Goal: Task Accomplishment & Management: Manage account settings

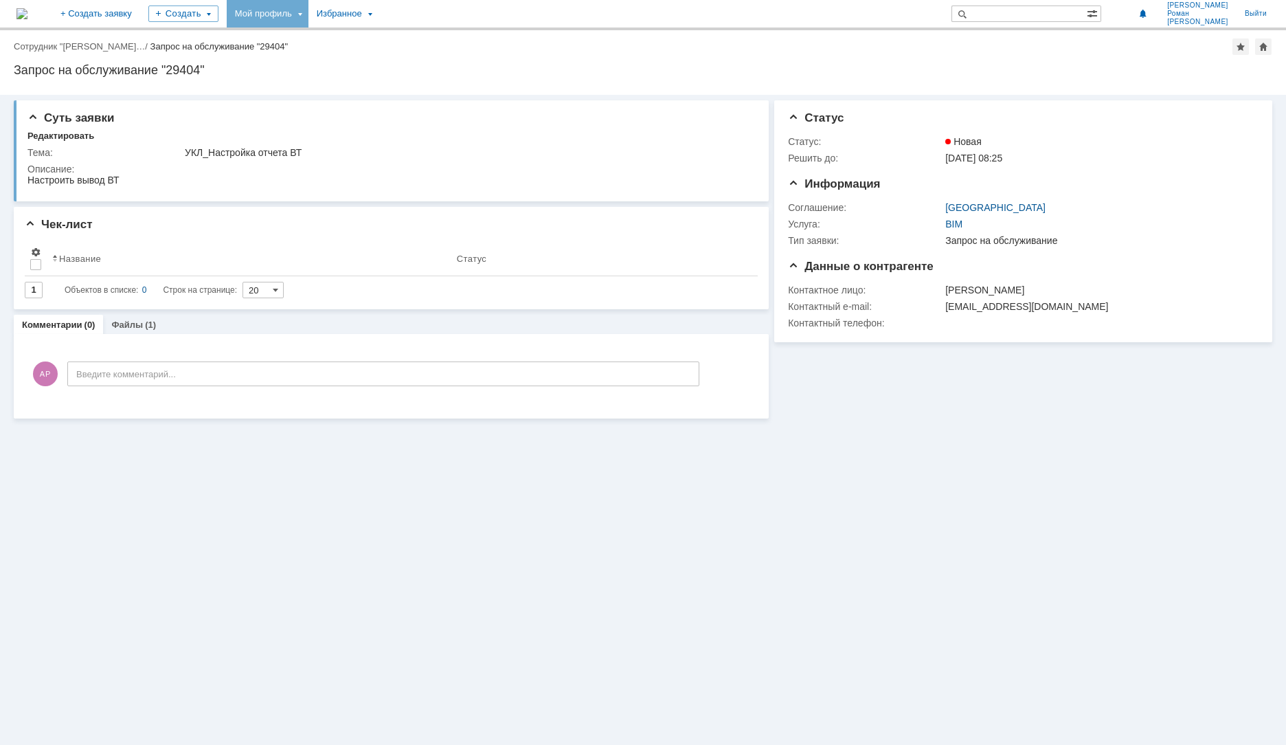
click at [308, 11] on div "Мой профиль" at bounding box center [268, 13] width 82 height 27
click at [334, 66] on div "Заявки" at bounding box center [281, 63] width 104 height 16
click at [308, 15] on div "Мой профиль" at bounding box center [268, 13] width 82 height 27
click at [337, 54] on div "Заявки [PERSON_NAME] заявки" at bounding box center [282, 63] width 110 height 22
click at [308, 12] on div "Мой профиль" at bounding box center [268, 13] width 82 height 27
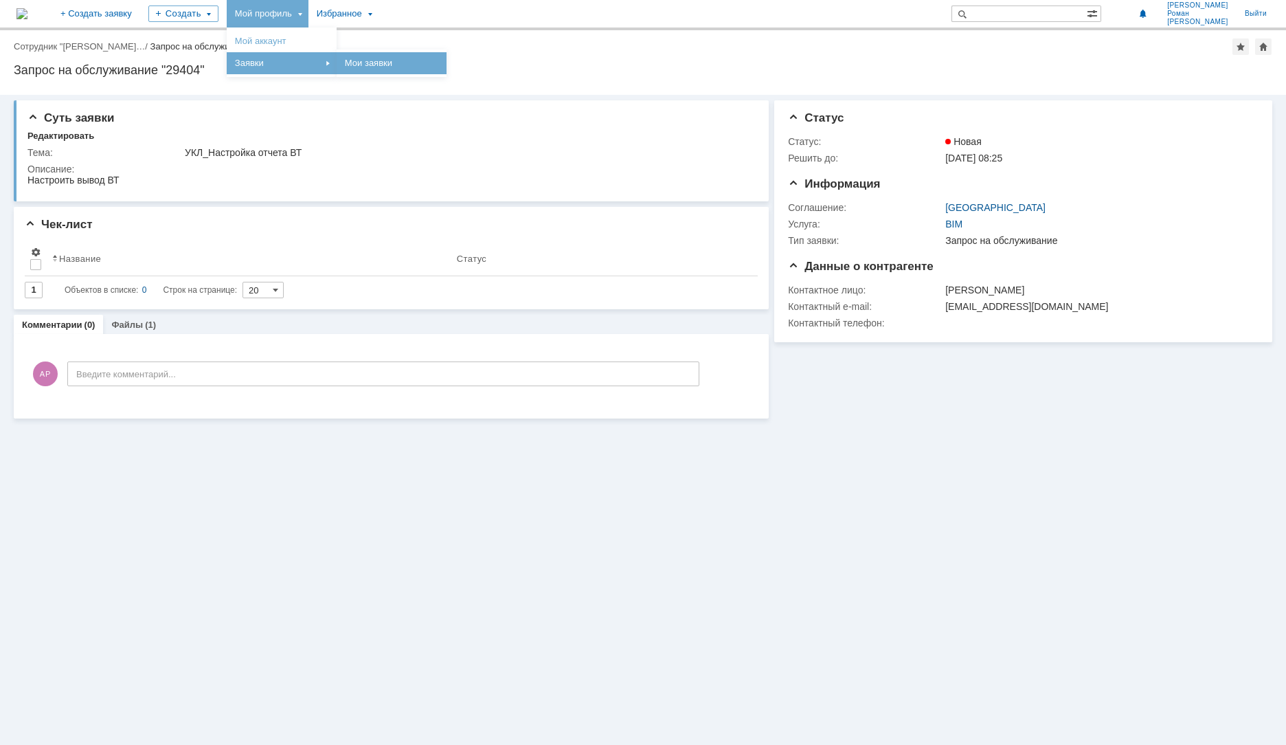
click at [422, 64] on link "Мои заявки" at bounding box center [391, 63] width 104 height 16
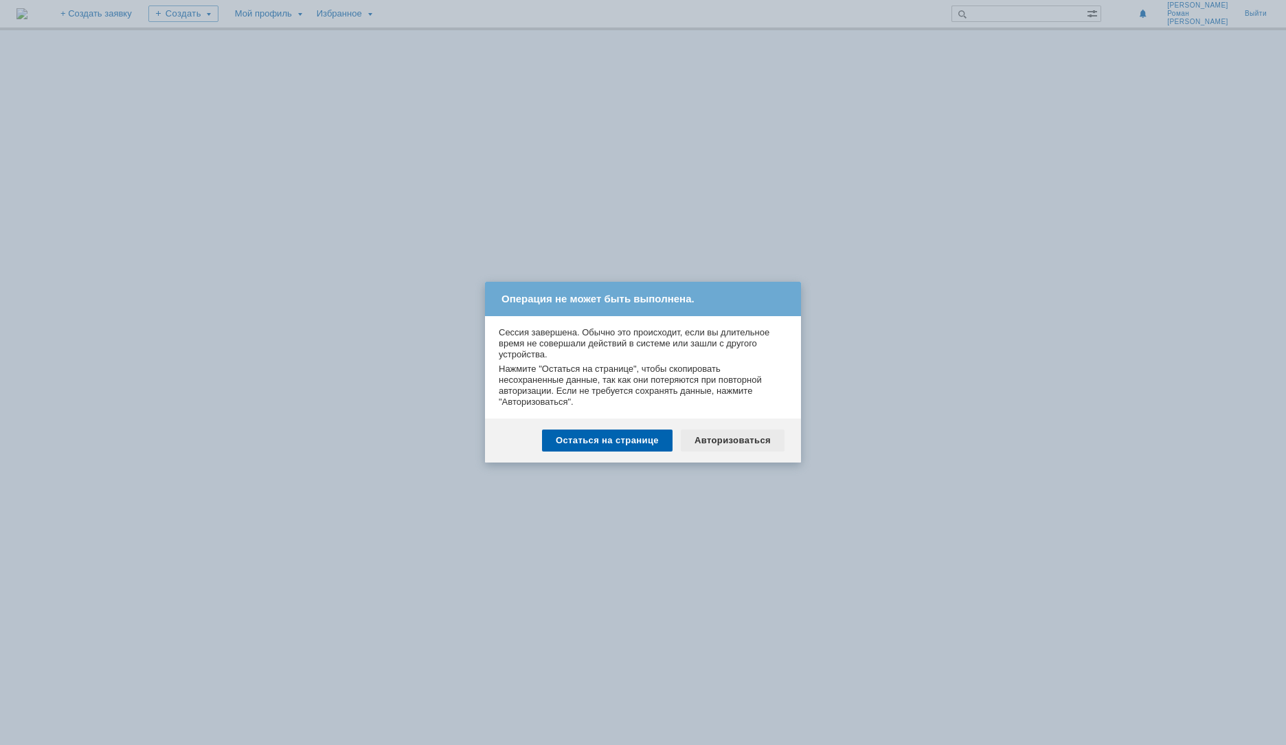
click at [719, 442] on div "Авторизоваться" at bounding box center [733, 440] width 104 height 22
